Goal: Find specific page/section: Find specific page/section

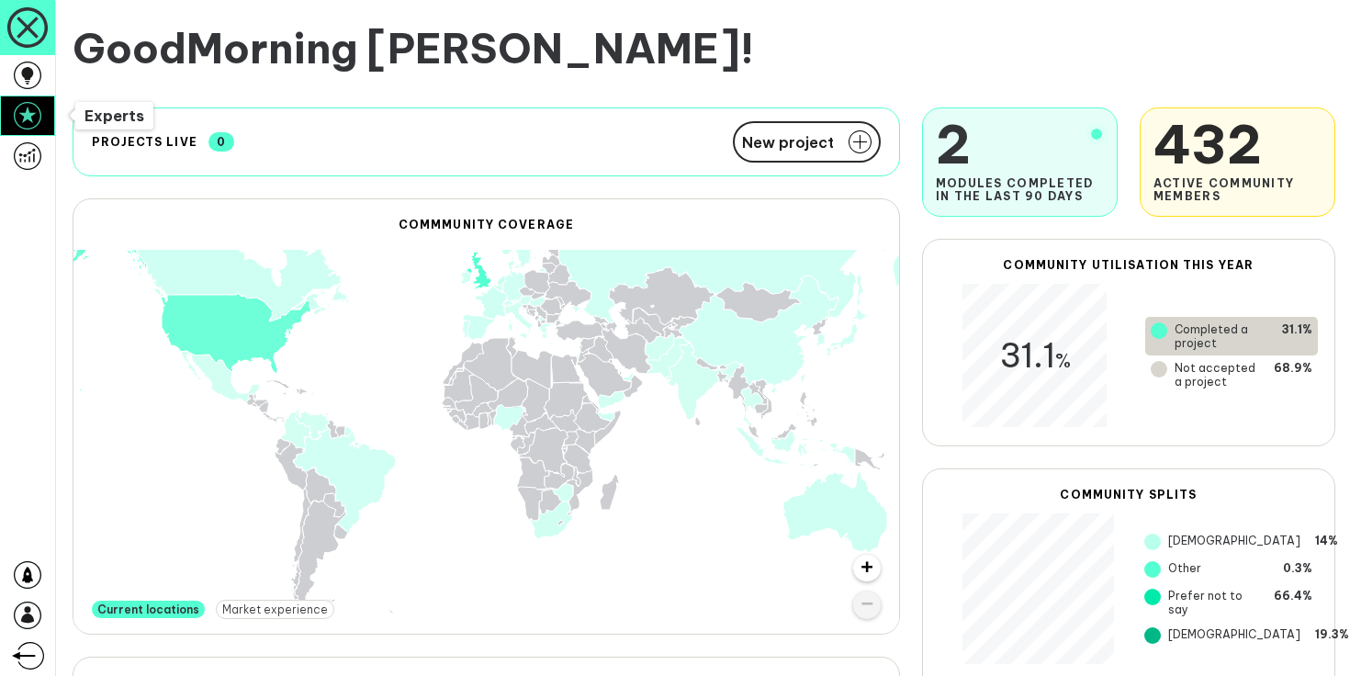
click at [35, 121] on icon at bounding box center [28, 116] width 28 height 28
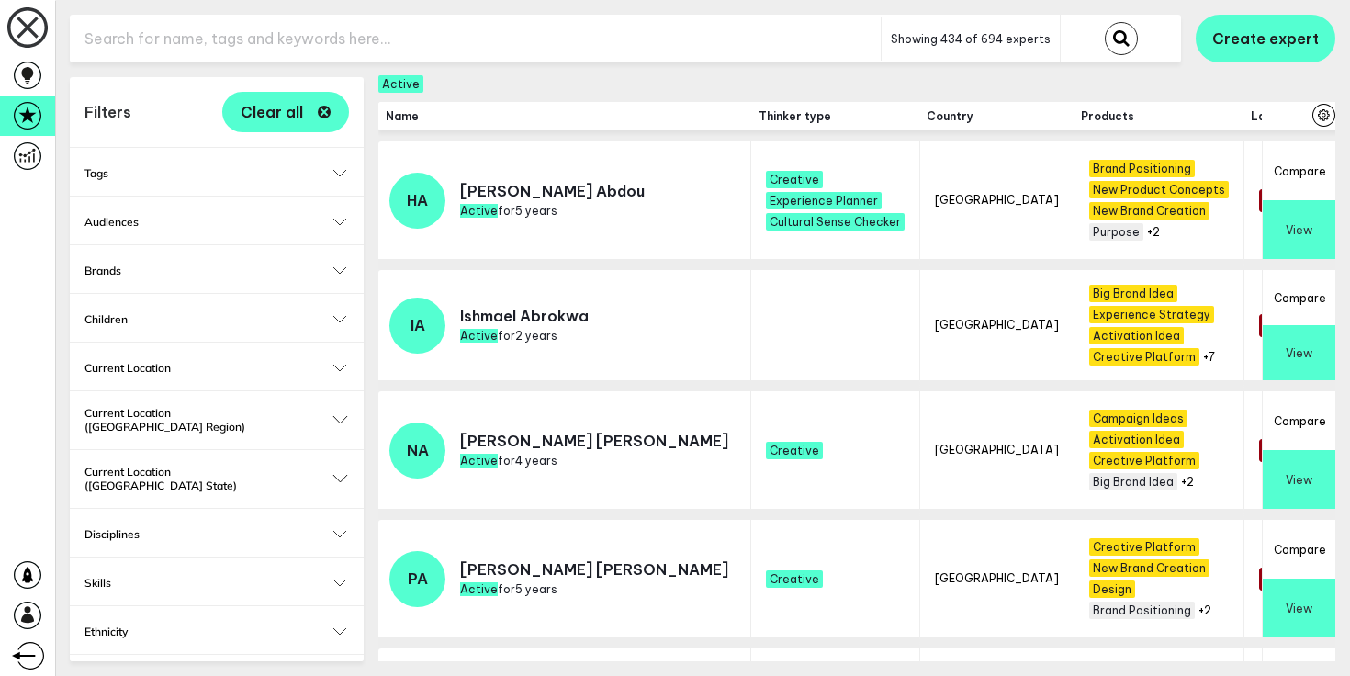
click at [213, 48] on input "text" at bounding box center [475, 39] width 811 height 45
type input "amyt"
click at [1104, 22] on button "submit" at bounding box center [1120, 38] width 33 height 33
checkbox input "false"
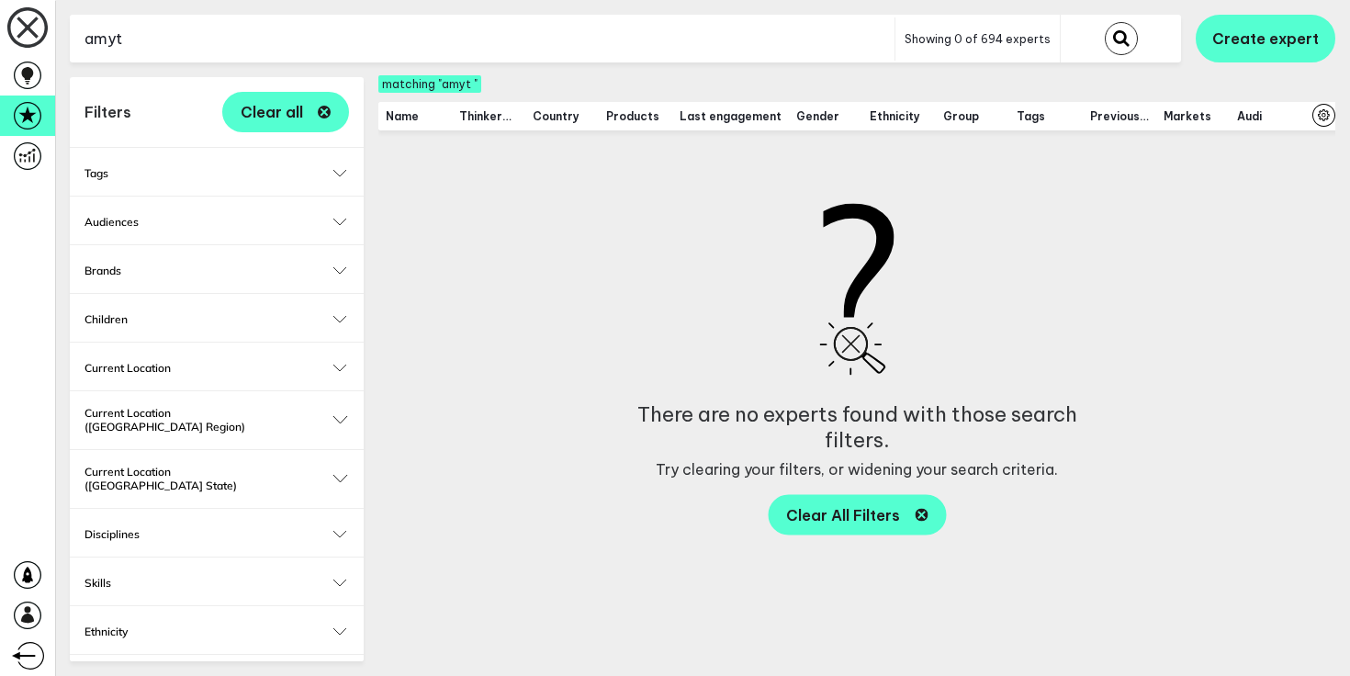
click at [215, 54] on input "amyt" at bounding box center [482, 39] width 824 height 45
click at [1104, 22] on button "submit" at bounding box center [1120, 38] width 33 height 33
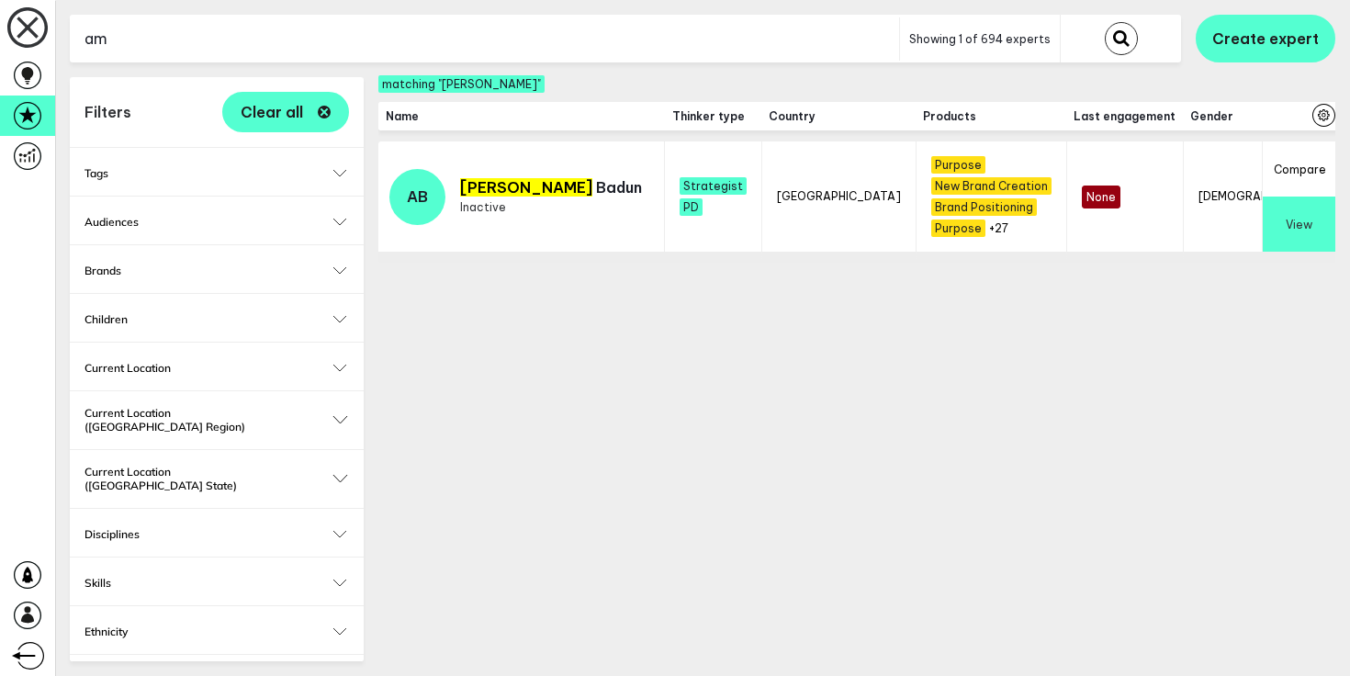
type input "a"
click at [503, 189] on p "[PERSON_NAME]" at bounding box center [551, 187] width 182 height 18
